Goal: Transaction & Acquisition: Register for event/course

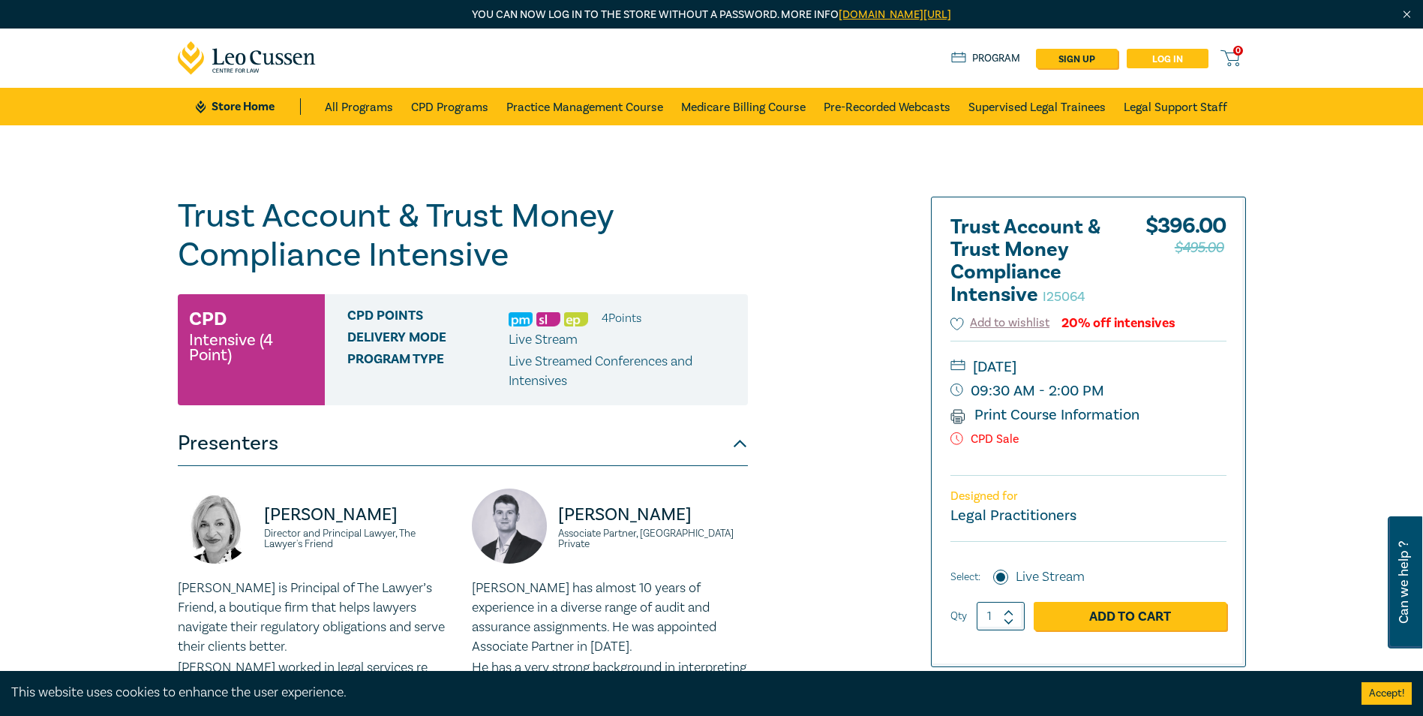
click at [1156, 60] on link "Log in" at bounding box center [1168, 59] width 82 height 20
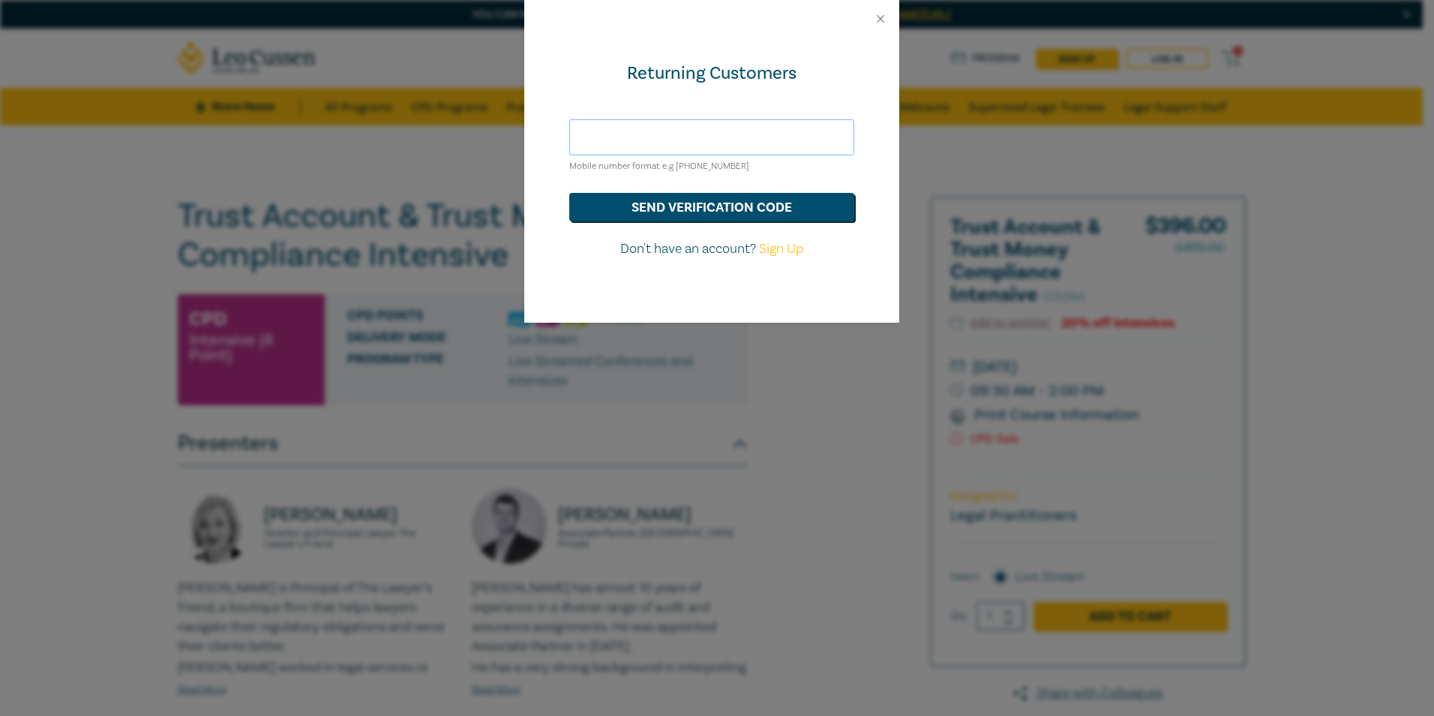
click at [679, 150] on input "text" at bounding box center [711, 137] width 285 height 36
type input "[PERSON_NAME][EMAIL_ADDRESS][DOMAIN_NAME]"
click at [665, 209] on button "send verification code" at bounding box center [711, 207] width 285 height 29
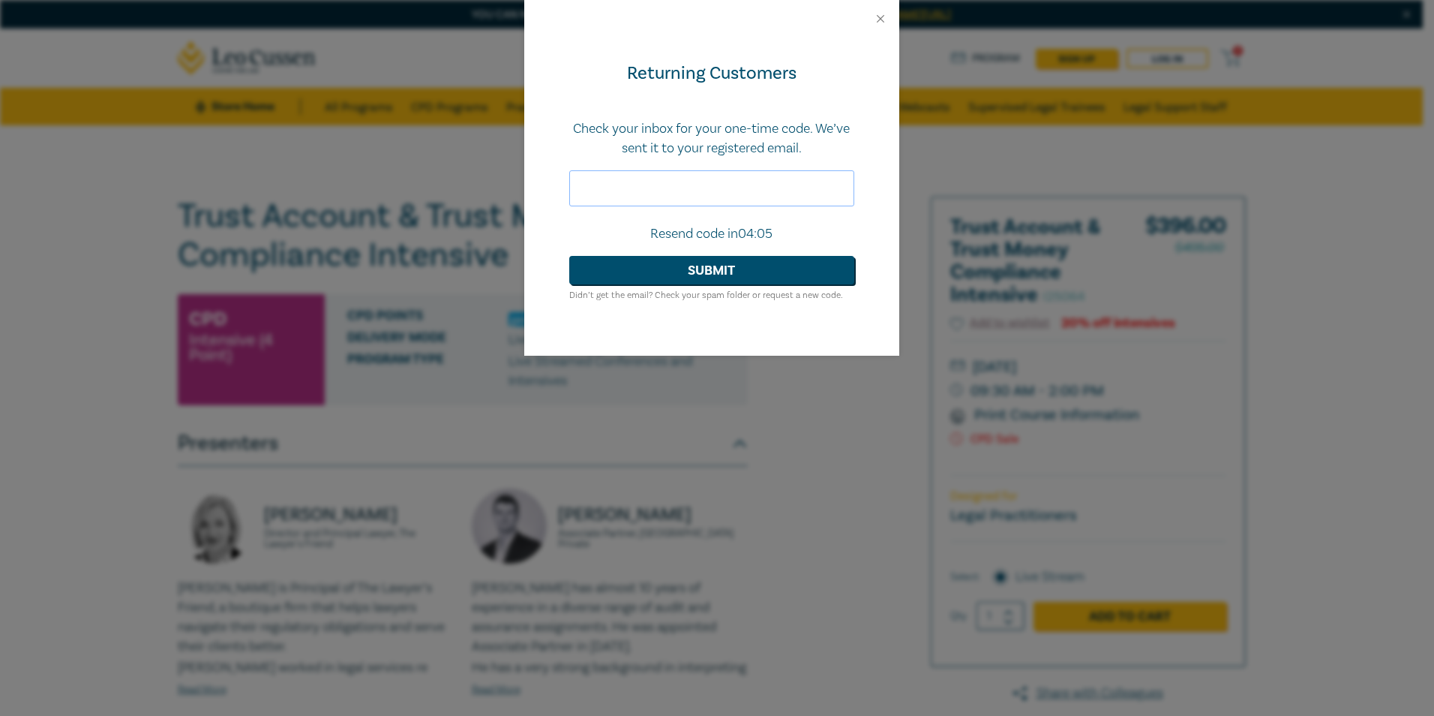
click at [686, 185] on input "text" at bounding box center [711, 188] width 285 height 36
type input "613695"
click at [723, 273] on button "Submit" at bounding box center [711, 270] width 285 height 29
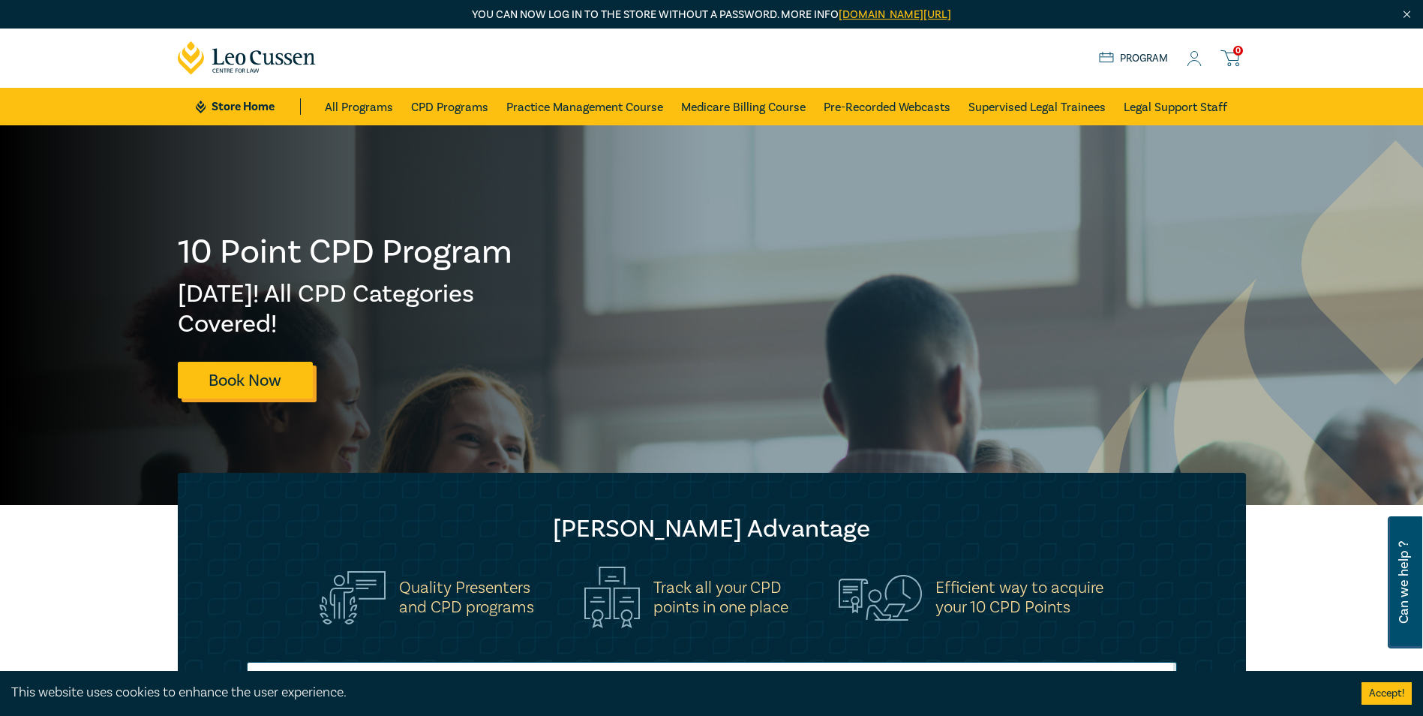
click at [233, 377] on link "Book Now" at bounding box center [245, 380] width 135 height 37
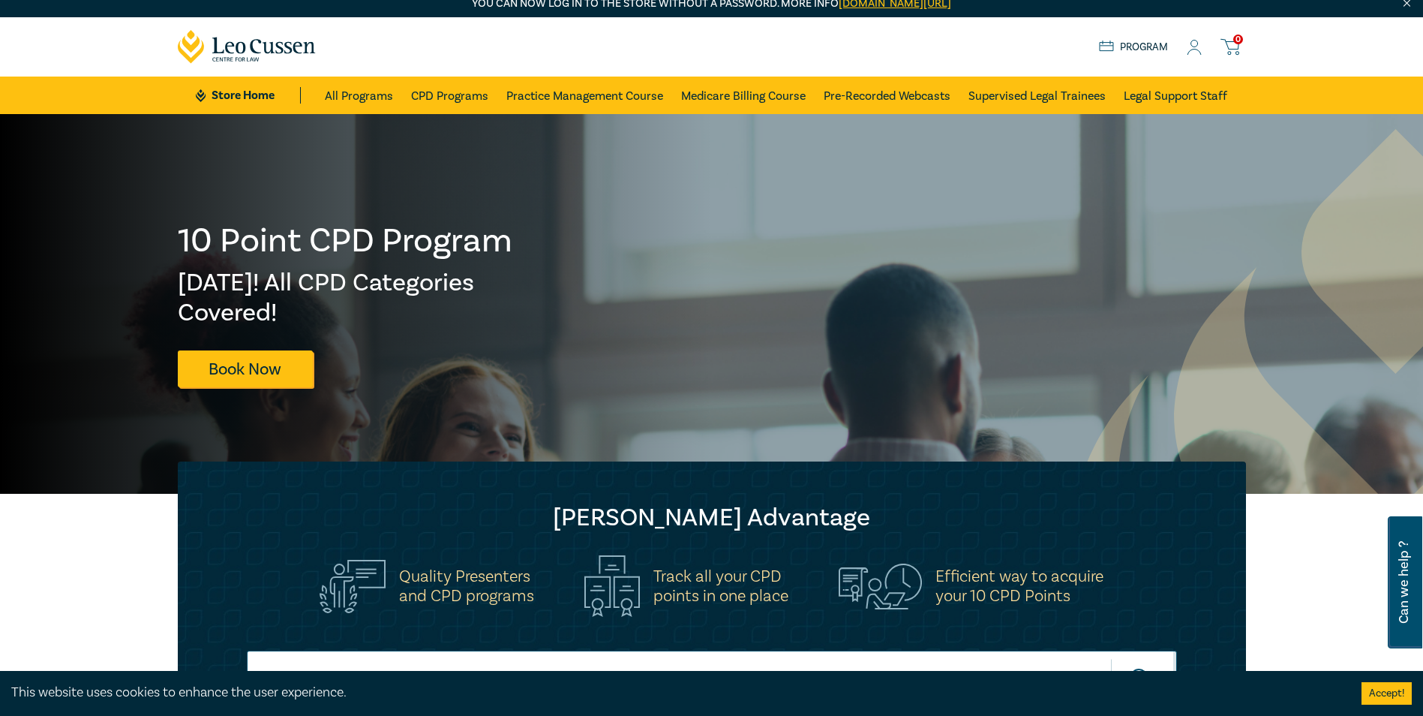
scroll to position [300, 0]
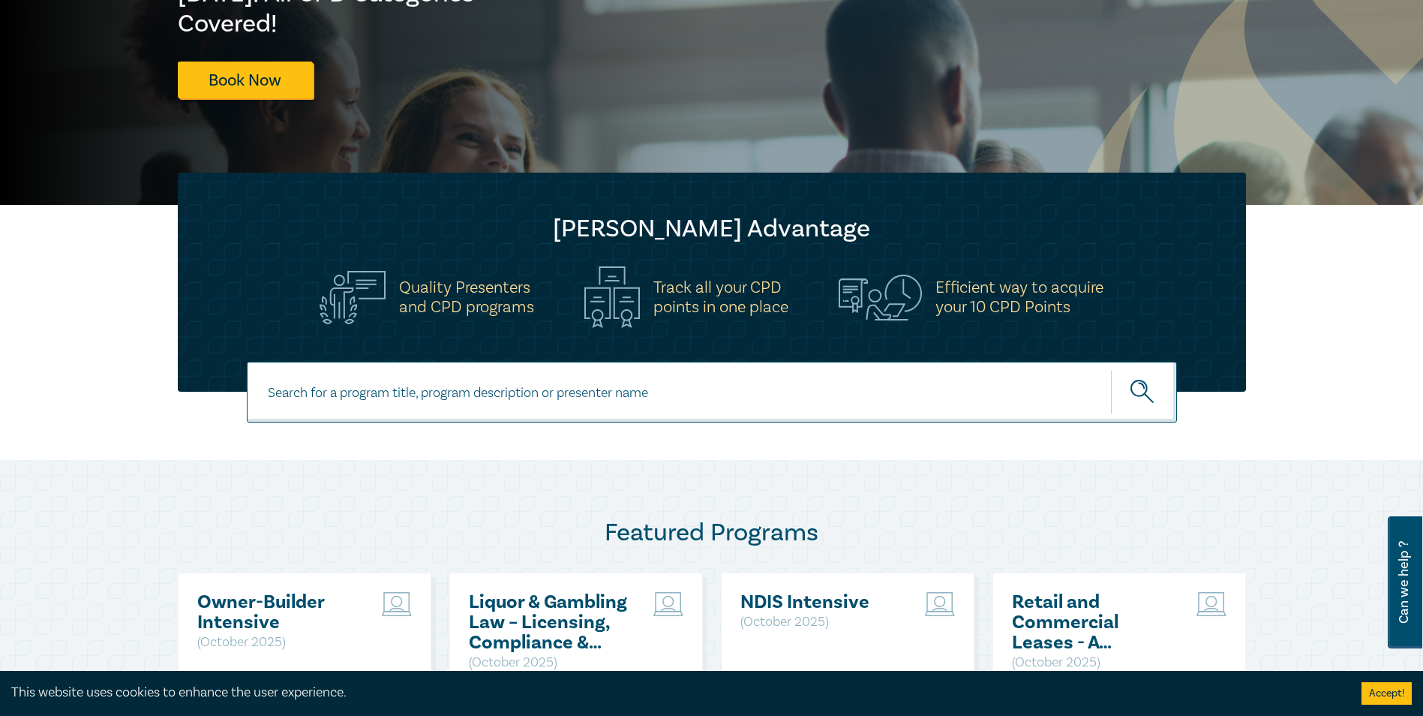
click at [446, 395] on input at bounding box center [712, 392] width 930 height 61
paste input "Trust Account & Trust Money Compliance Intensive"
type input "Trust Account & Trust Money Compliance Intensive"
click at [1111, 369] on button "submit" at bounding box center [1144, 392] width 66 height 46
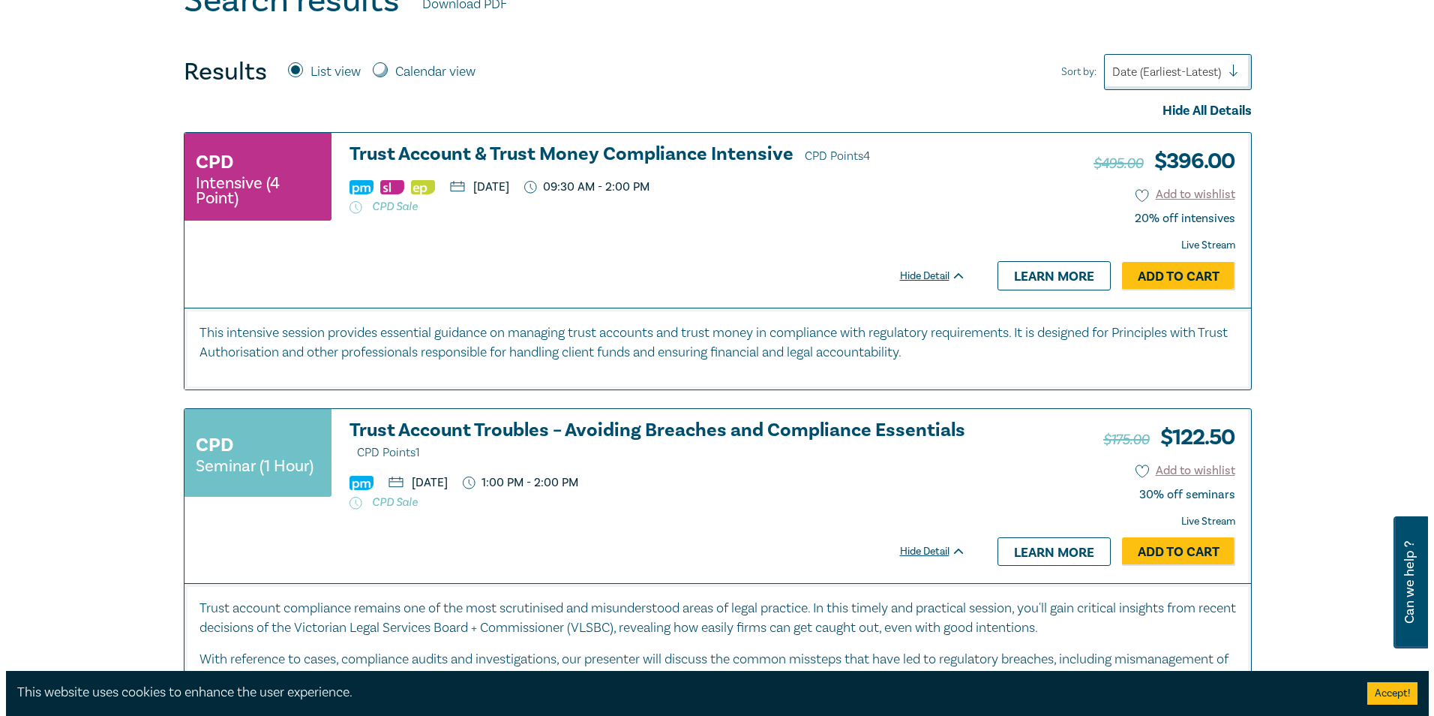
scroll to position [600, 0]
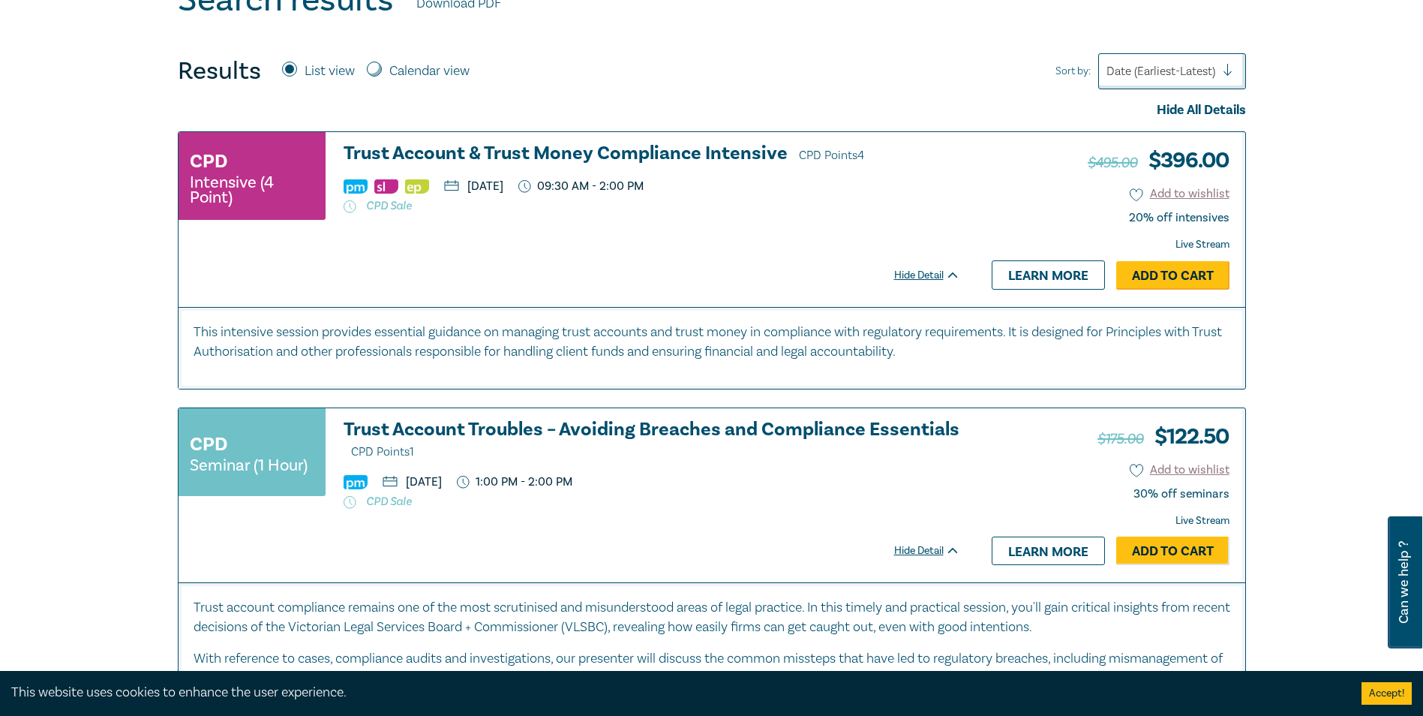
click at [1163, 272] on link "Add to Cart" at bounding box center [1172, 275] width 113 height 29
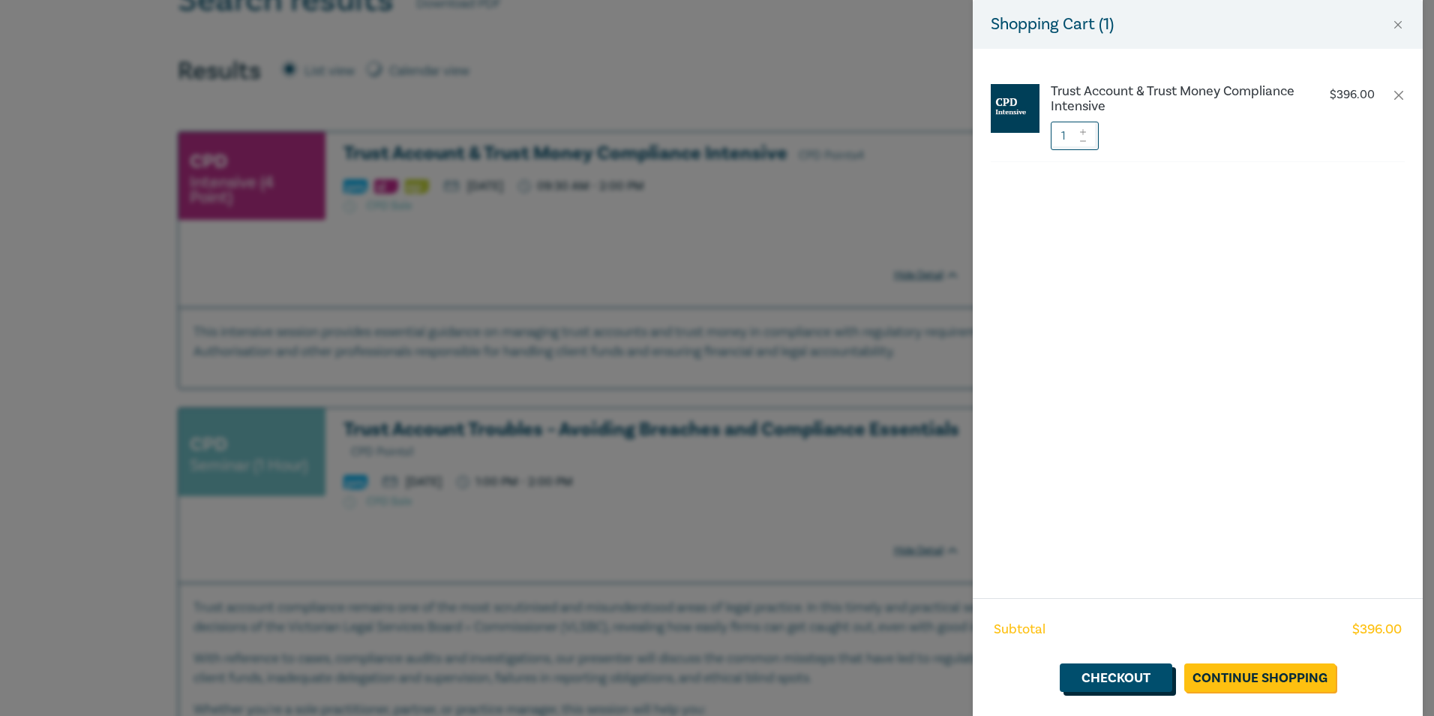
click at [1145, 683] on link "Checkout" at bounding box center [1116, 677] width 113 height 29
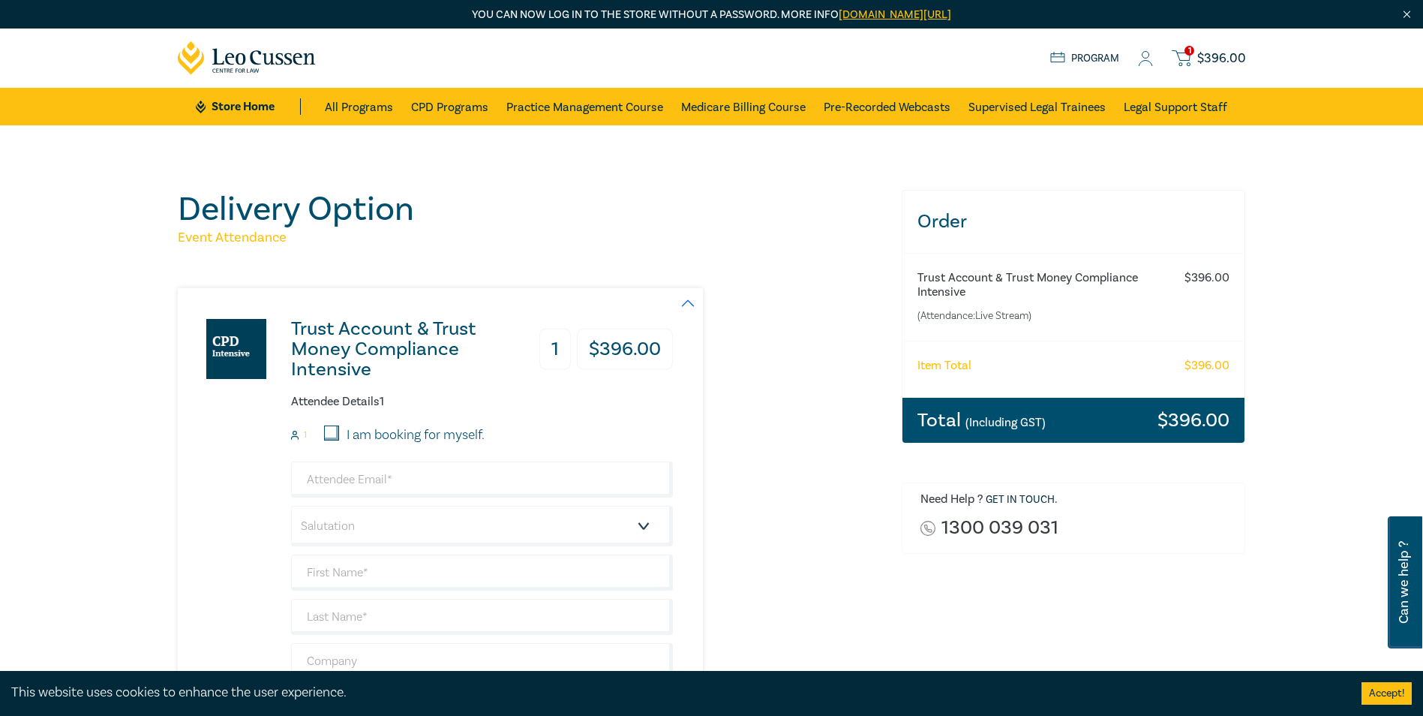
click at [332, 430] on input "I am booking for myself." at bounding box center [331, 432] width 15 height 15
checkbox input "true"
type input "melanie@selawyers.com.au"
type input "[PERSON_NAME]"
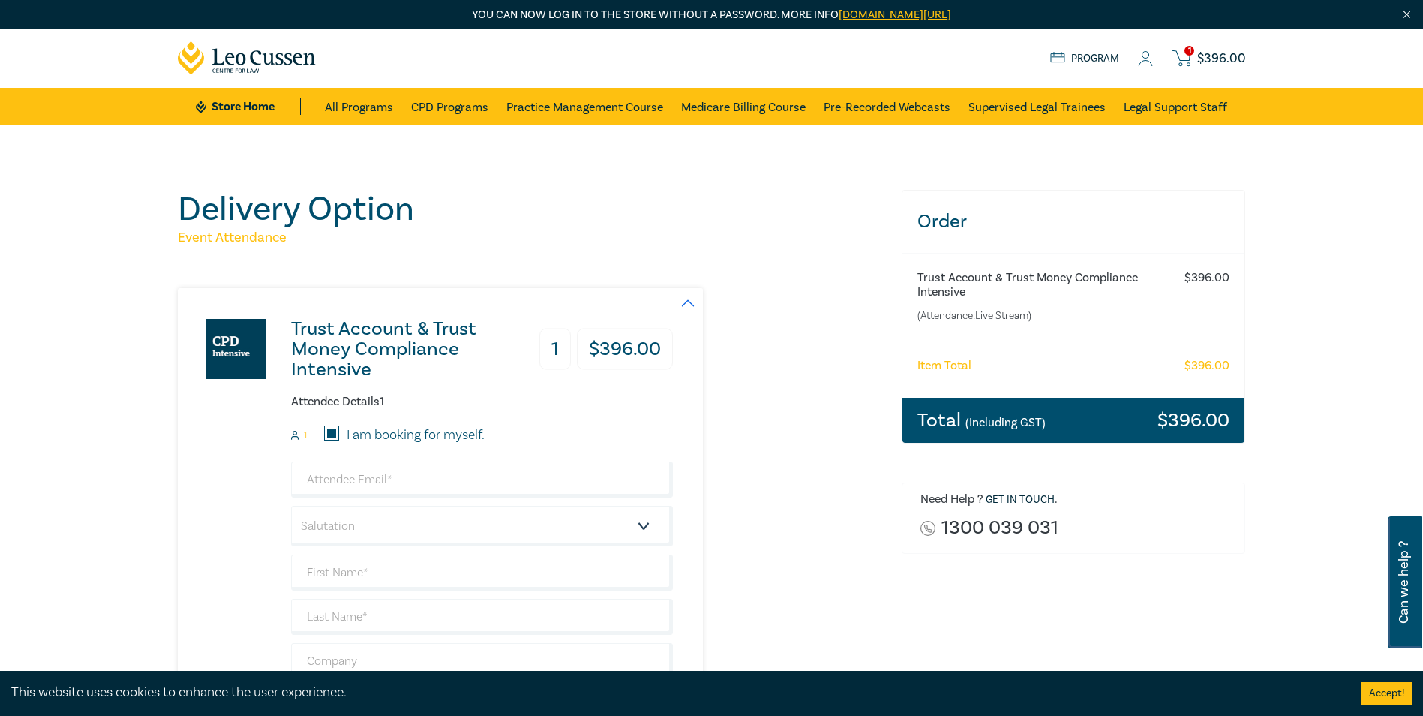
type input "0430841048"
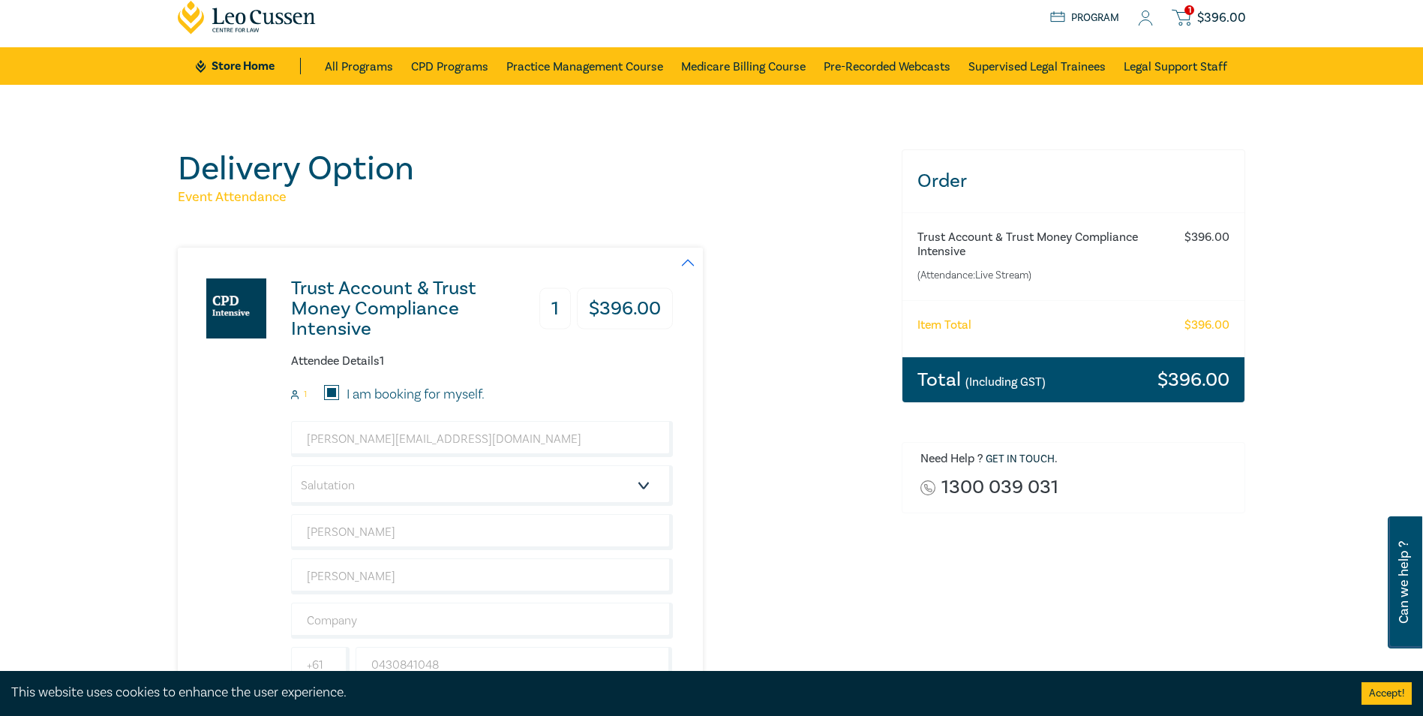
scroll to position [75, 0]
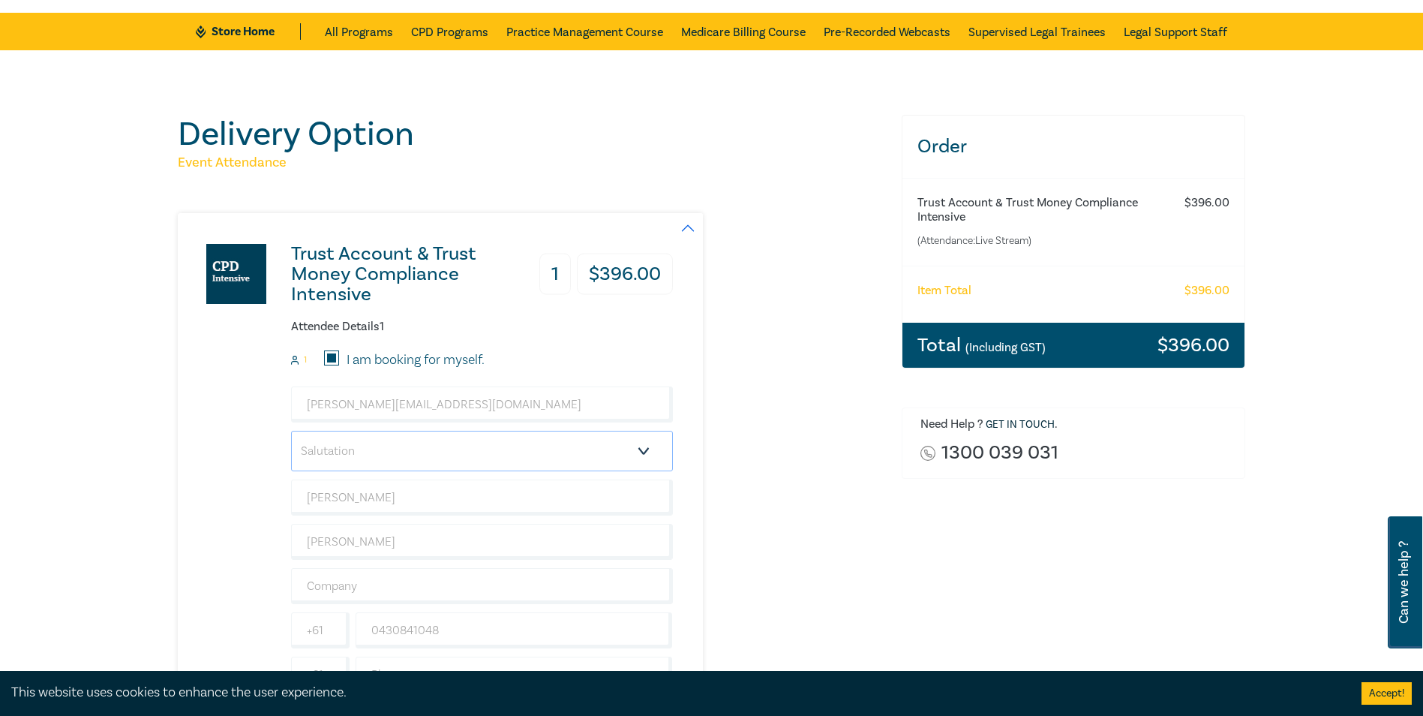
click at [368, 444] on select "Salutation Mr. Mrs. Ms. Miss Dr. Prof. Other" at bounding box center [482, 451] width 382 height 41
select select "Ms."
click at [291, 431] on select "Salutation Mr. Mrs. Ms. Miss Dr. Prof. Other" at bounding box center [482, 451] width 382 height 41
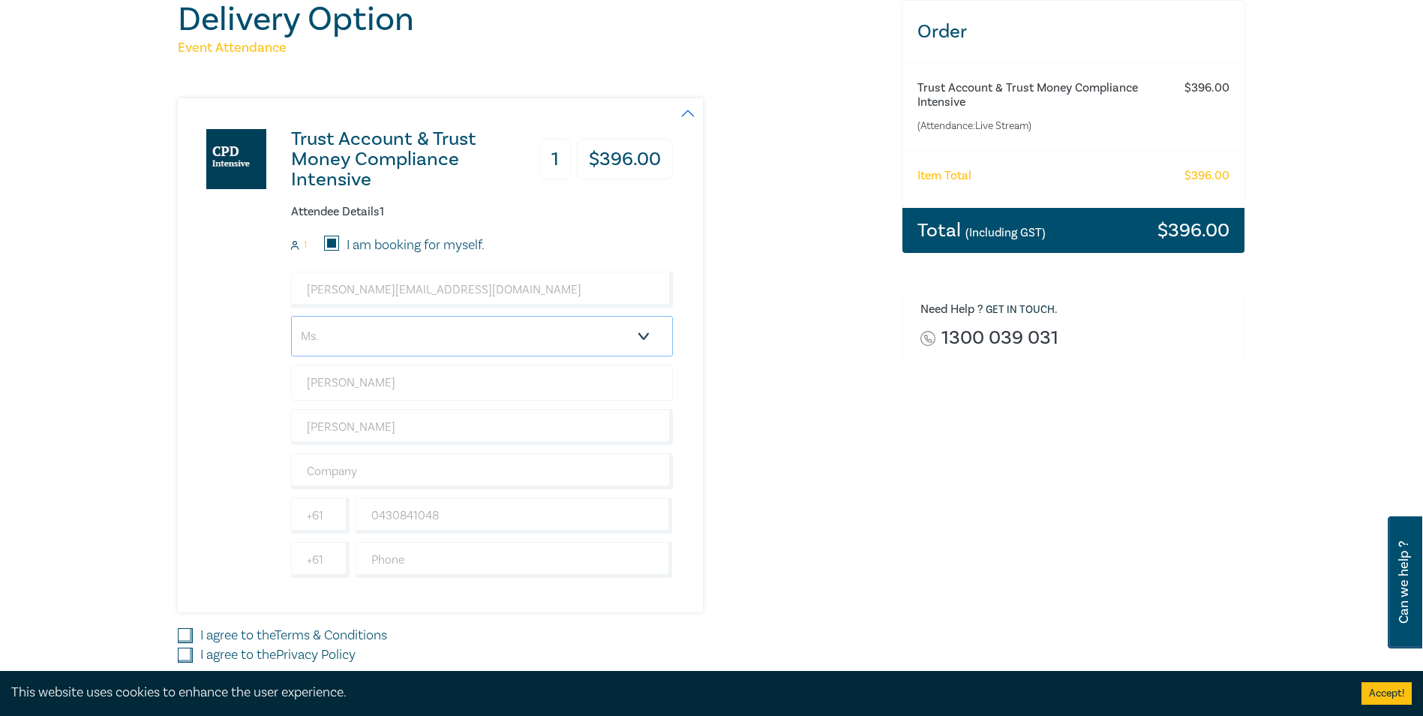
scroll to position [225, 0]
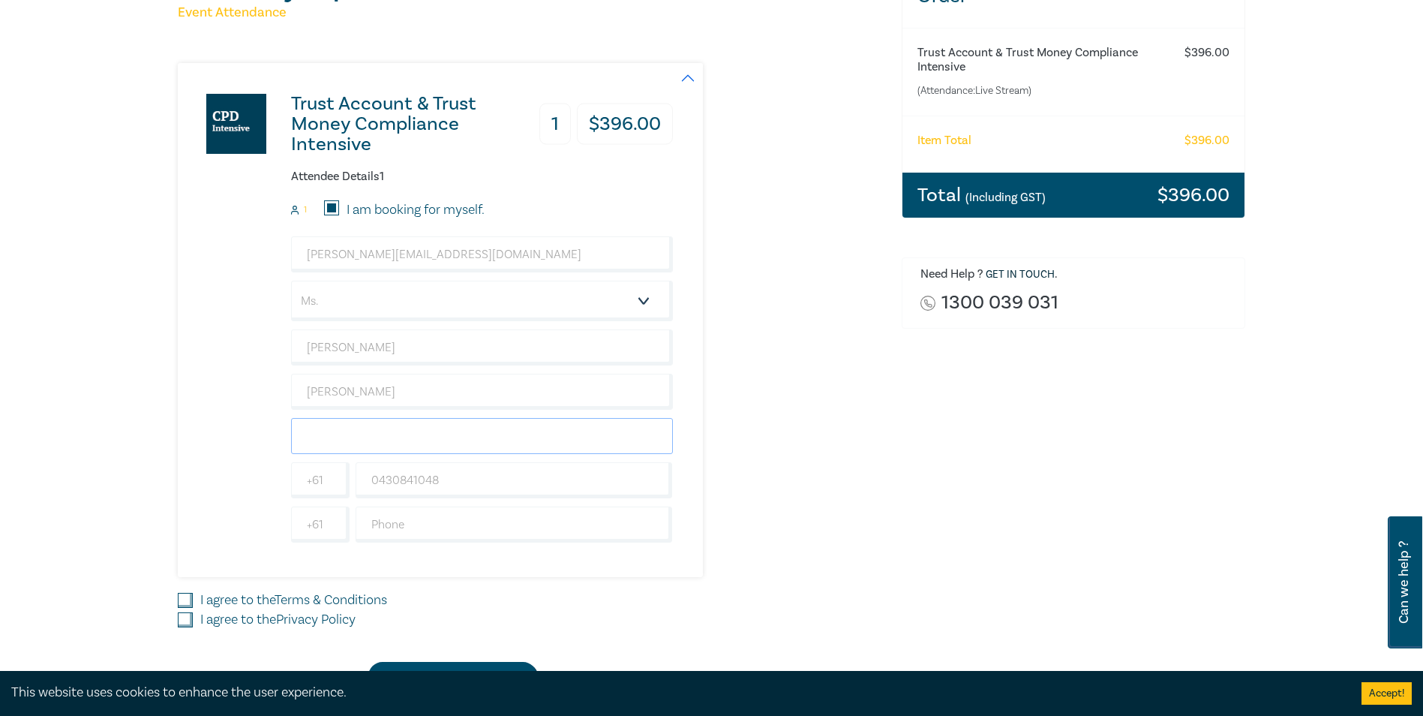
click at [381, 437] on input "text" at bounding box center [482, 436] width 382 height 36
type input "South East Lawyers"
click at [392, 520] on input "text" at bounding box center [514, 524] width 317 height 36
type input "0397235300"
click at [219, 593] on label "I agree to the Terms & Conditions" at bounding box center [293, 600] width 187 height 20
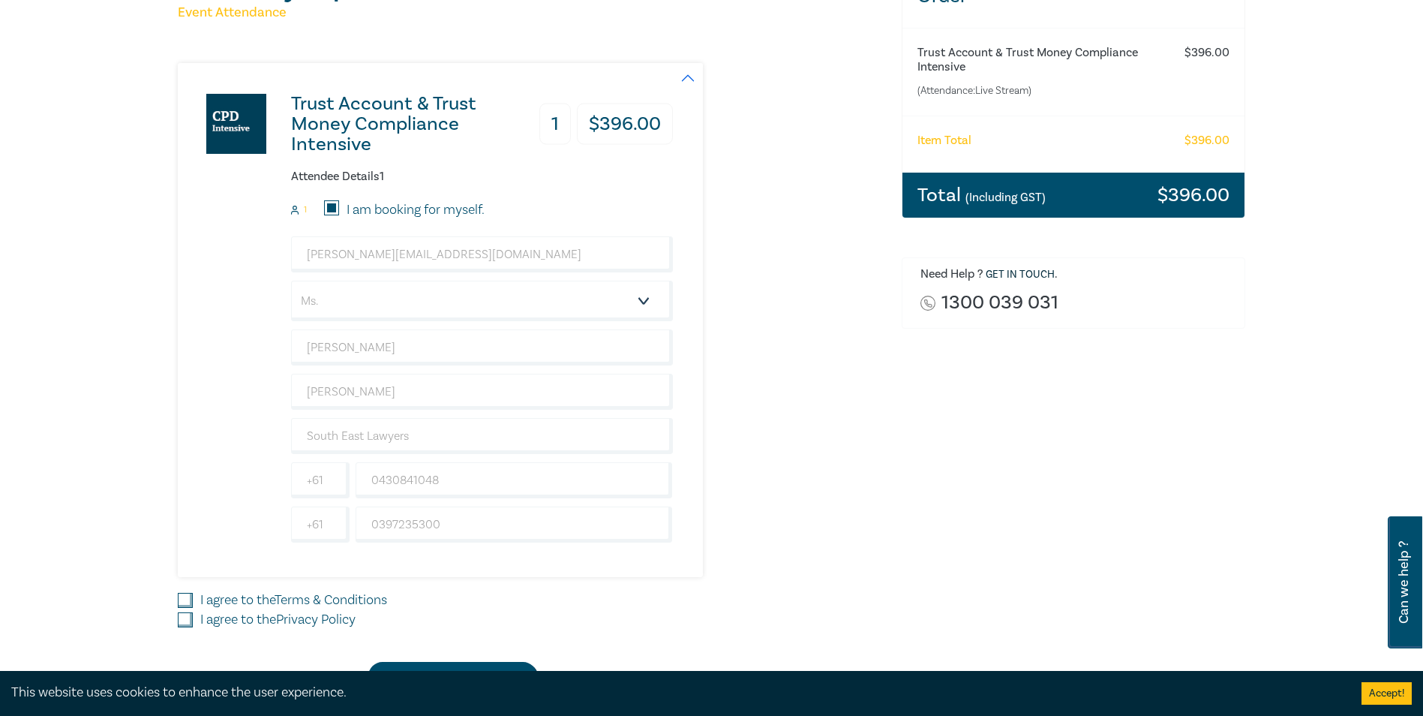
click at [193, 593] on input "I agree to the Terms & Conditions" at bounding box center [185, 600] width 15 height 15
checkbox input "true"
click at [219, 621] on label "I agree to the Privacy Policy" at bounding box center [277, 620] width 155 height 20
click at [193, 621] on input "I agree to the Privacy Policy" at bounding box center [185, 619] width 15 height 15
checkbox input "true"
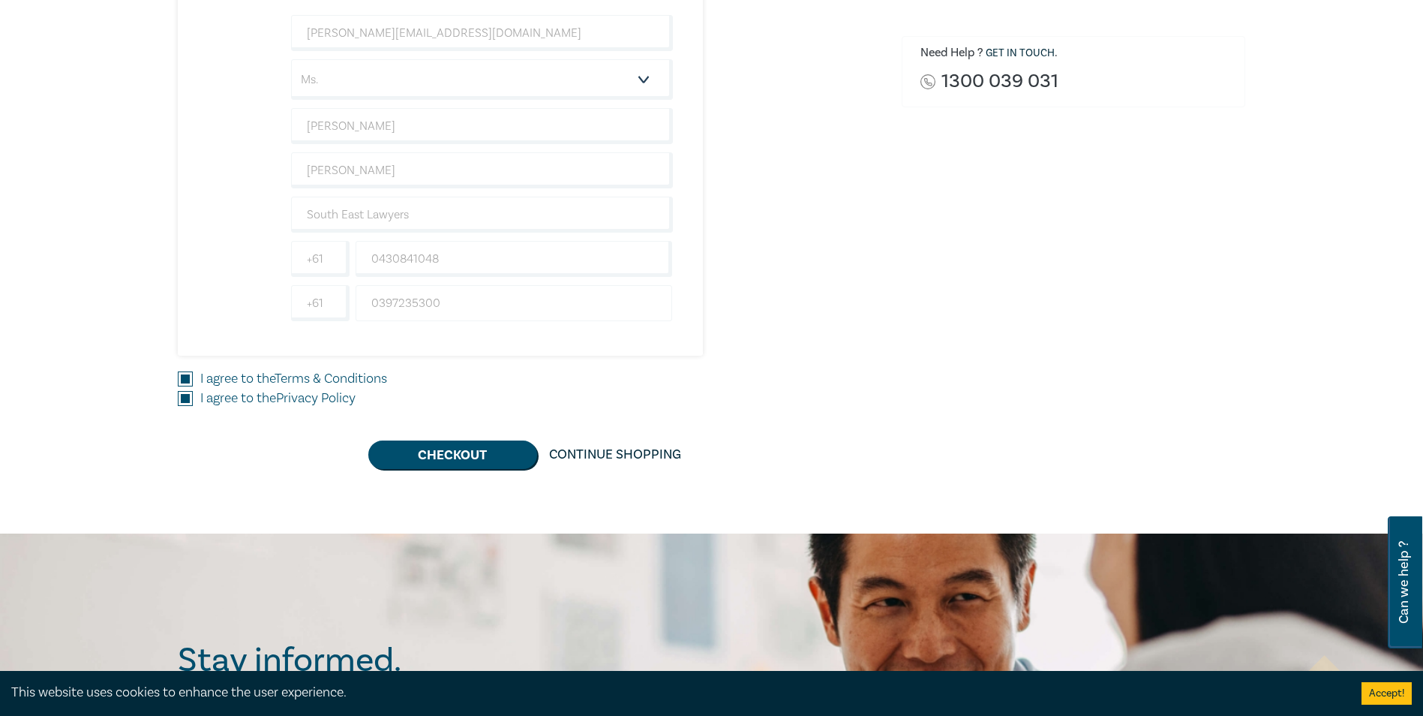
scroll to position [450, 0]
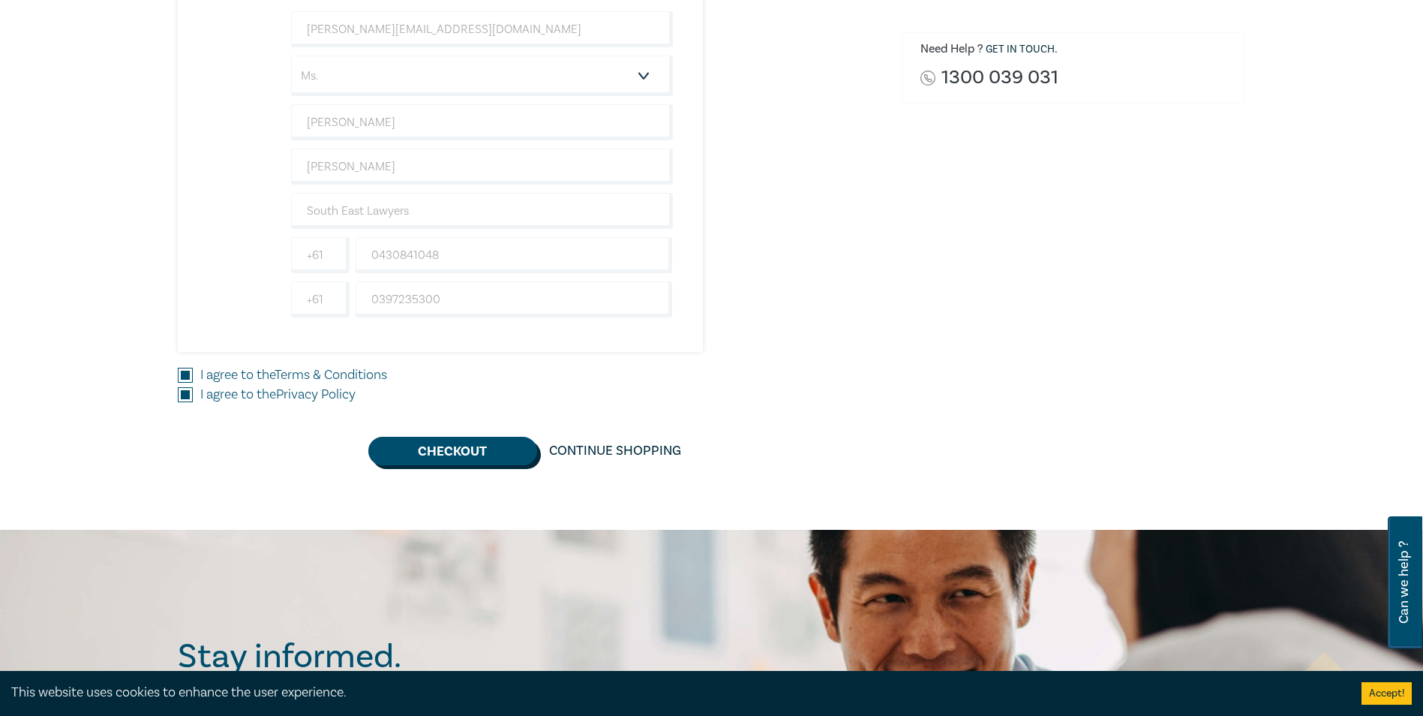
click at [478, 453] on button "Checkout" at bounding box center [452, 451] width 169 height 29
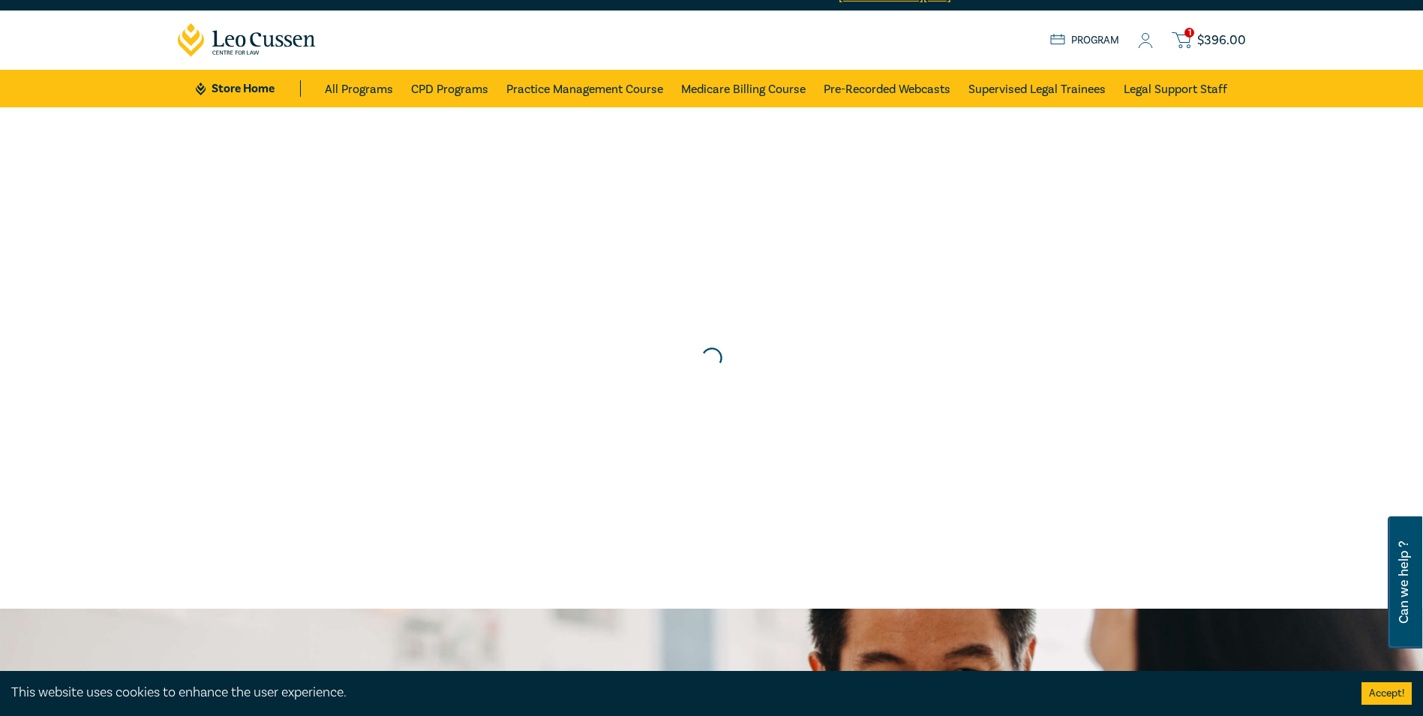
scroll to position [0, 0]
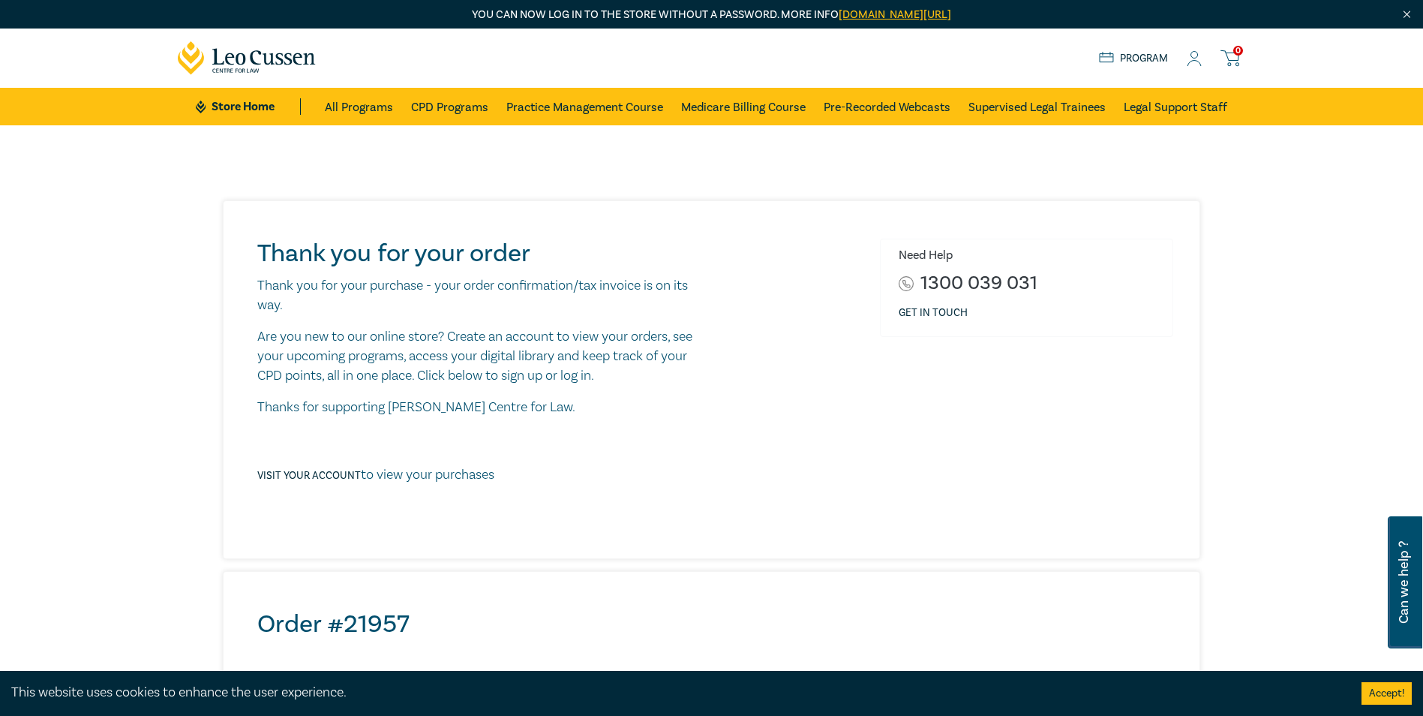
click at [1196, 57] on icon at bounding box center [1194, 59] width 15 height 16
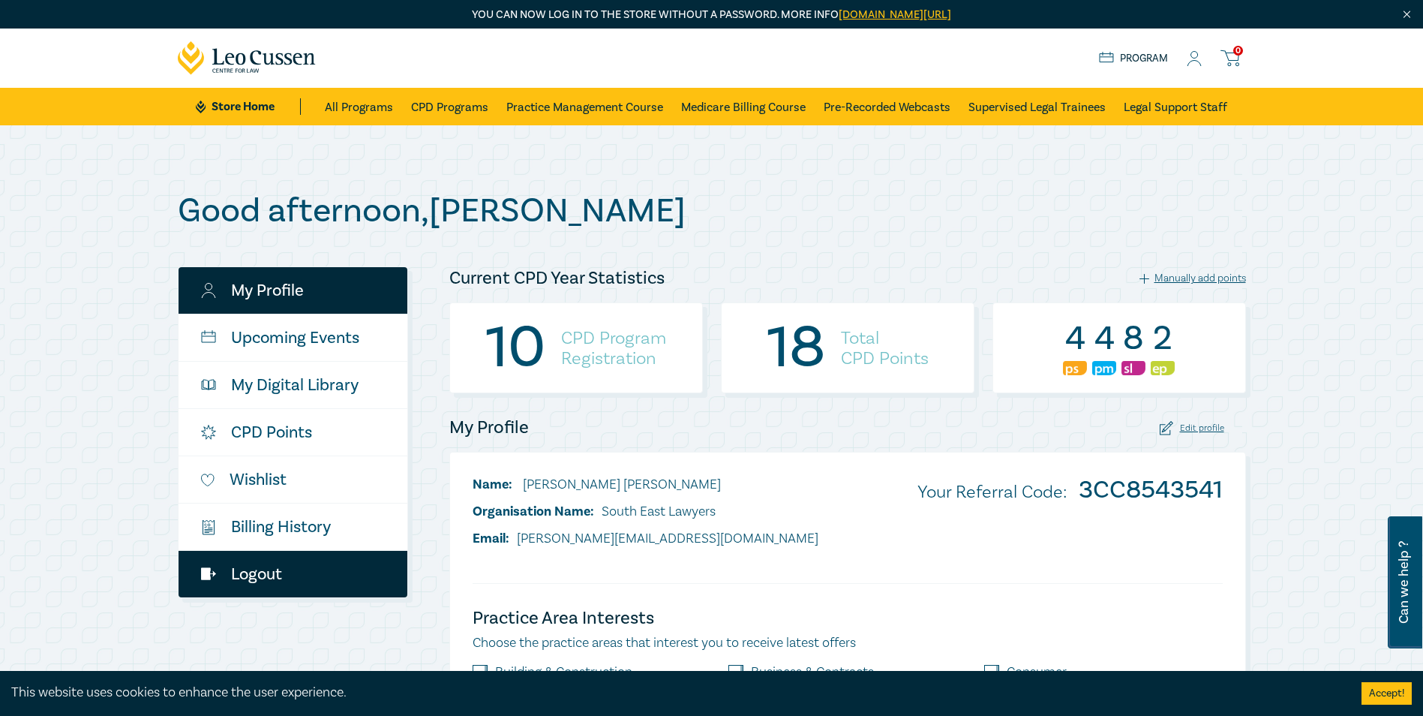
click at [245, 585] on link "Logout" at bounding box center [293, 574] width 229 height 47
